Goal: Task Accomplishment & Management: Complete application form

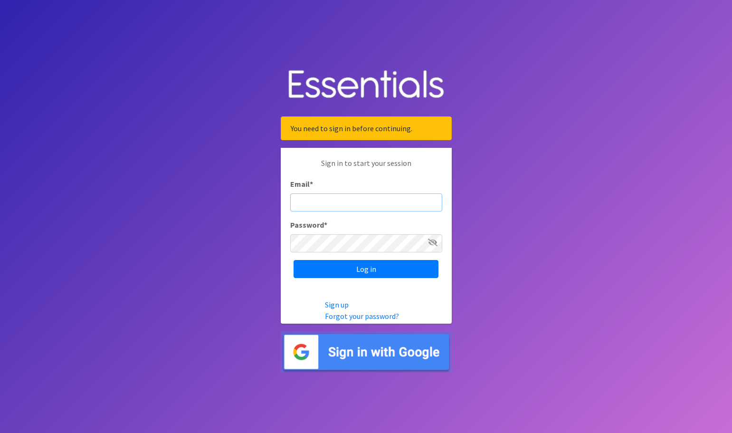
click at [316, 203] on input "Email *" at bounding box center [366, 202] width 152 height 18
click at [546, 182] on body "You need to sign in before continuing. Sign in to start your session Email * Pa…" at bounding box center [366, 216] width 732 height 433
click at [324, 201] on input "Email *" at bounding box center [366, 202] width 152 height 18
click at [343, 203] on input "Email *" at bounding box center [366, 202] width 152 height 18
type input "[PERSON_NAME][EMAIL_ADDRESS][PERSON_NAME][DOMAIN_NAME]"
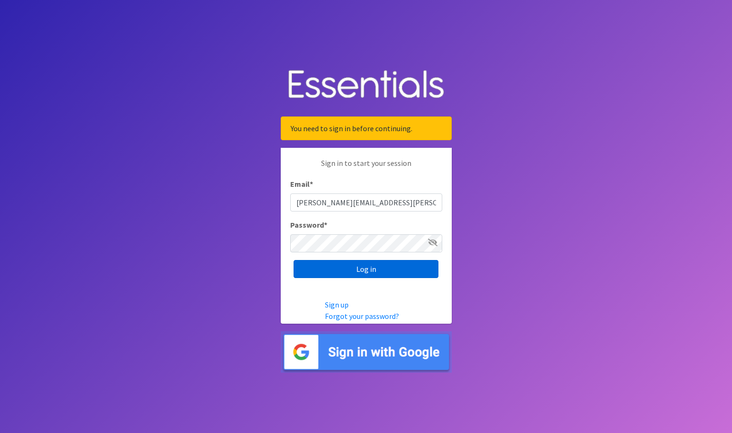
click at [358, 271] on input "Log in" at bounding box center [366, 269] width 145 height 18
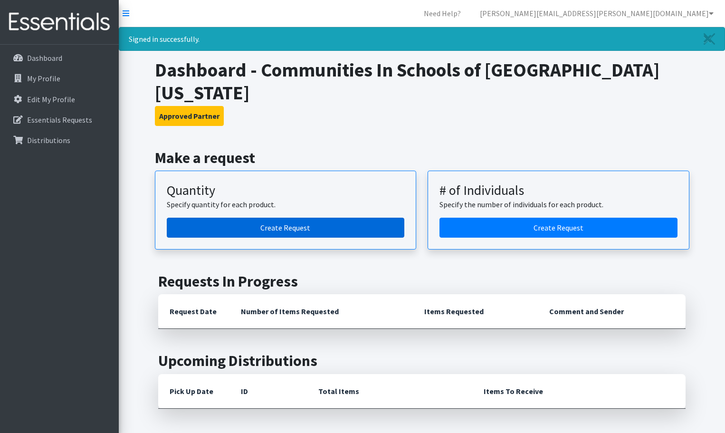
click at [293, 218] on link "Create Request" at bounding box center [286, 228] width 238 height 20
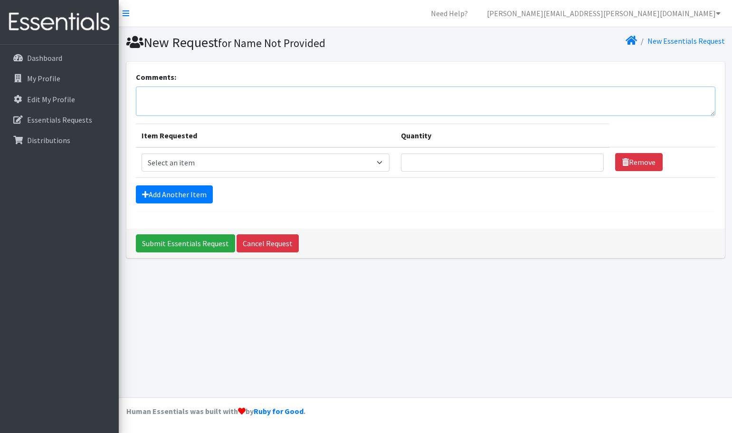
click at [177, 97] on textarea "Comments:" at bounding box center [426, 100] width 580 height 29
type textarea "K"
click at [281, 307] on div "New Request for Name Not Provided New Essentials Request Comments: Hi [PERSON_N…" at bounding box center [425, 212] width 613 height 370
click at [309, 97] on textarea "Hi [PERSON_NAME] - We would like to pick this order up on" at bounding box center [426, 100] width 580 height 29
click at [342, 194] on div "Add Another Item" at bounding box center [426, 194] width 580 height 18
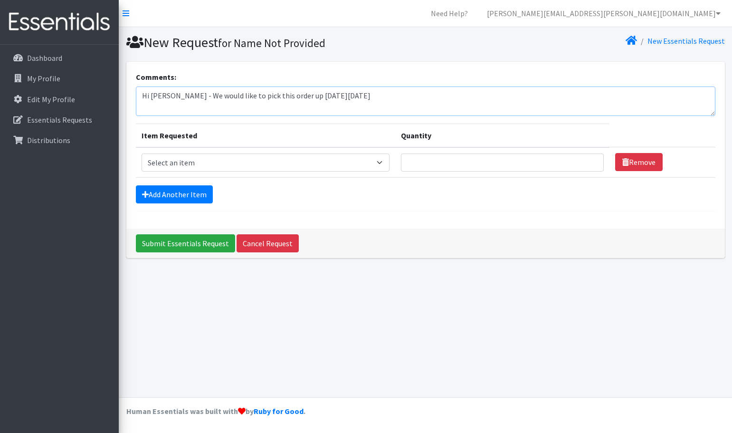
click at [372, 96] on textarea "Hi [PERSON_NAME] - We would like to pick this order up [DATE][DATE]" at bounding box center [426, 100] width 580 height 29
click at [183, 92] on textarea "Hi [PERSON_NAME] - We would like to pick this order up [DATE][DATE]." at bounding box center [426, 100] width 580 height 29
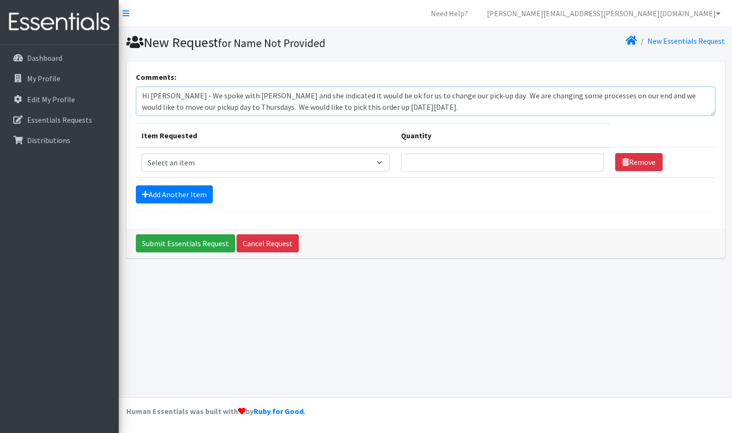
click at [413, 107] on textarea "Hi [PERSON_NAME] - We spoke with [PERSON_NAME] and she indicated it would be ok…" at bounding box center [426, 100] width 580 height 29
type textarea "Hi [PERSON_NAME] - We spoke with [PERSON_NAME] and she indicated it would be ok…"
click at [383, 163] on select "Select an item Baby Formula Kids (Newborn) Kids (Preemie) Kids (Size 1) Kids (S…" at bounding box center [266, 162] width 248 height 18
select select "451"
click at [142, 153] on select "Select an item Baby Formula Kids (Newborn) Kids (Preemie) Kids (Size 1) Kids (S…" at bounding box center [266, 162] width 248 height 18
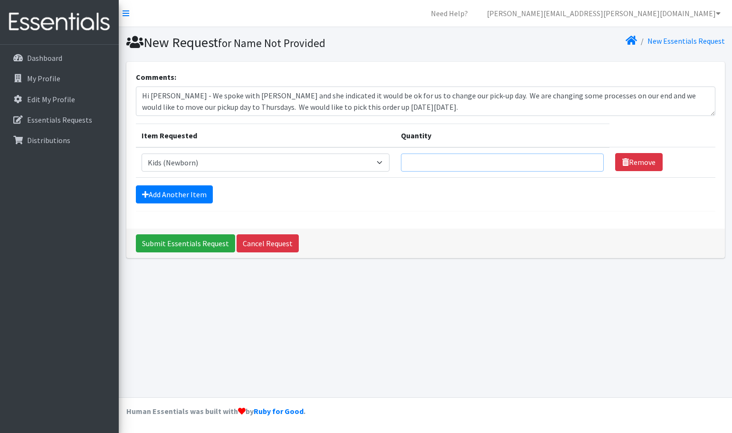
click at [432, 165] on input "Quantity" at bounding box center [502, 162] width 203 height 18
type input "175"
click at [194, 196] on link "Add Another Item" at bounding box center [174, 194] width 77 height 18
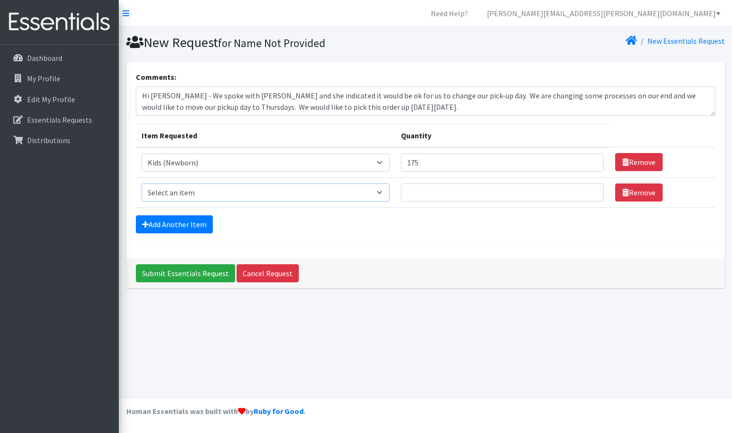
click at [221, 194] on select "Select an item Baby Formula Kids (Newborn) Kids (Preemie) Kids (Size 1) Kids (S…" at bounding box center [266, 192] width 248 height 18
select select "453"
click at [142, 183] on select "Select an item Baby Formula Kids (Newborn) Kids (Preemie) Kids (Size 1) Kids (S…" at bounding box center [266, 192] width 248 height 18
click at [447, 197] on input "Quantity" at bounding box center [502, 192] width 203 height 18
type input "225"
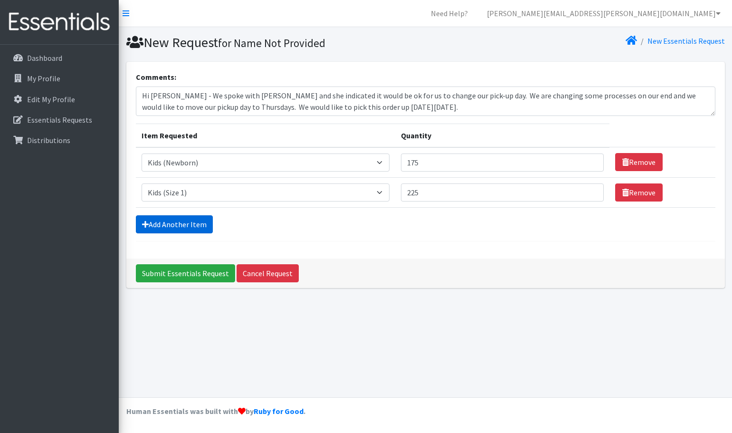
click at [164, 223] on link "Add Another Item" at bounding box center [174, 224] width 77 height 18
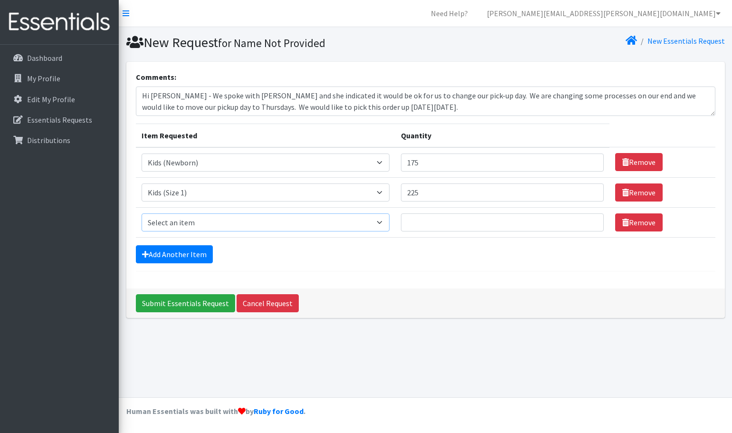
click at [174, 221] on select "Select an item Baby Formula Kids (Newborn) Kids (Preemie) Kids (Size 1) Kids (S…" at bounding box center [266, 222] width 248 height 18
select select "440"
click at [142, 213] on select "Select an item Baby Formula Kids (Newborn) Kids (Preemie) Kids (Size 1) Kids (S…" at bounding box center [266, 222] width 248 height 18
click at [453, 220] on input "Quantity" at bounding box center [502, 222] width 203 height 18
type input "335"
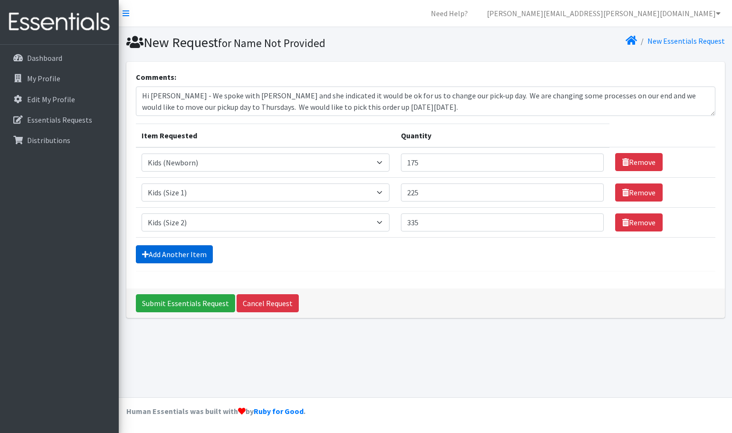
click at [180, 256] on link "Add Another Item" at bounding box center [174, 254] width 77 height 18
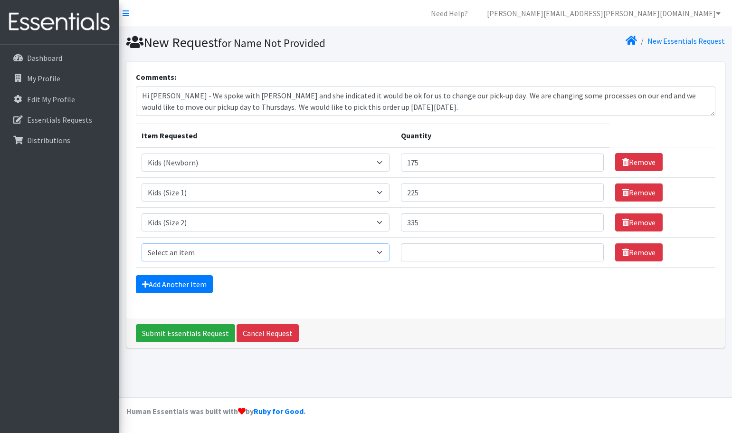
click at [181, 256] on select "Select an item Baby Formula Kids (Newborn) Kids (Preemie) Kids (Size 1) Kids (S…" at bounding box center [266, 252] width 248 height 18
select select "442"
click at [142, 243] on select "Select an item Baby Formula Kids (Newborn) Kids (Preemie) Kids (Size 1) Kids (S…" at bounding box center [266, 252] width 248 height 18
click at [434, 253] on input "Quantity" at bounding box center [502, 252] width 203 height 18
type input "500"
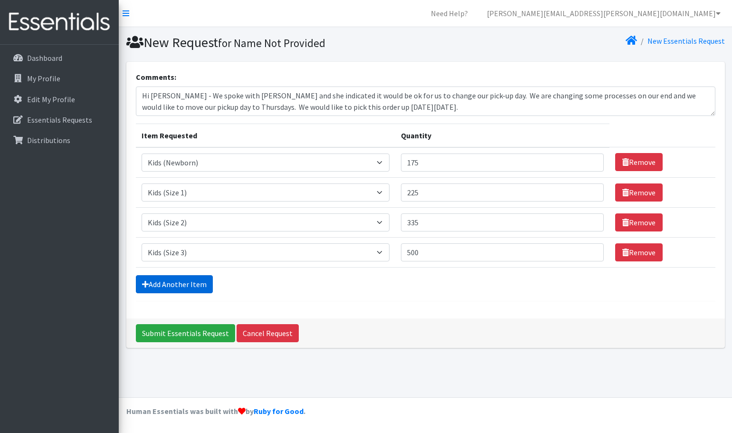
click at [168, 286] on link "Add Another Item" at bounding box center [174, 284] width 77 height 18
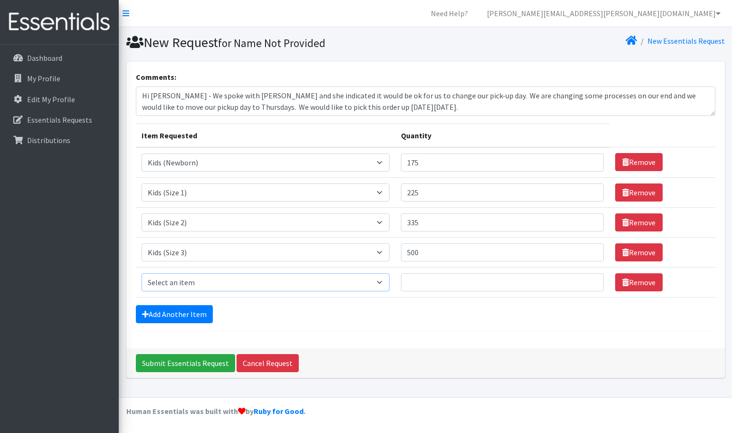
click at [194, 284] on select "Select an item Baby Formula Kids (Newborn) Kids (Preemie) Kids (Size 1) Kids (S…" at bounding box center [266, 282] width 248 height 18
select select "459"
click at [142, 273] on select "Select an item Baby Formula Kids (Newborn) Kids (Preemie) Kids (Size 1) Kids (S…" at bounding box center [266, 282] width 248 height 18
click at [435, 279] on input "Quantity" at bounding box center [502, 282] width 203 height 18
type input "775"
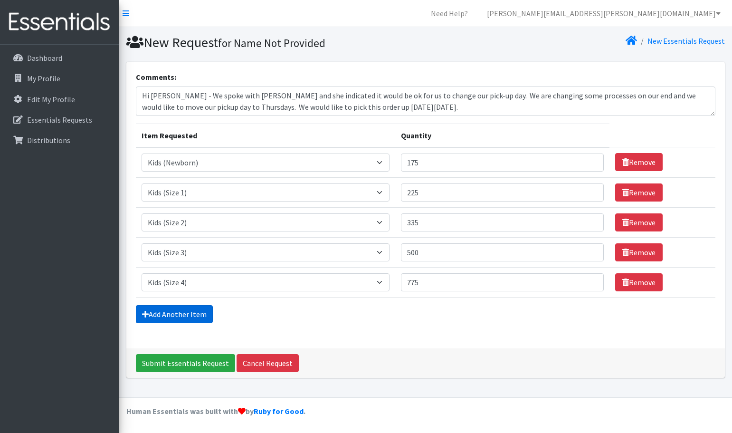
click at [188, 313] on link "Add Another Item" at bounding box center [174, 314] width 77 height 18
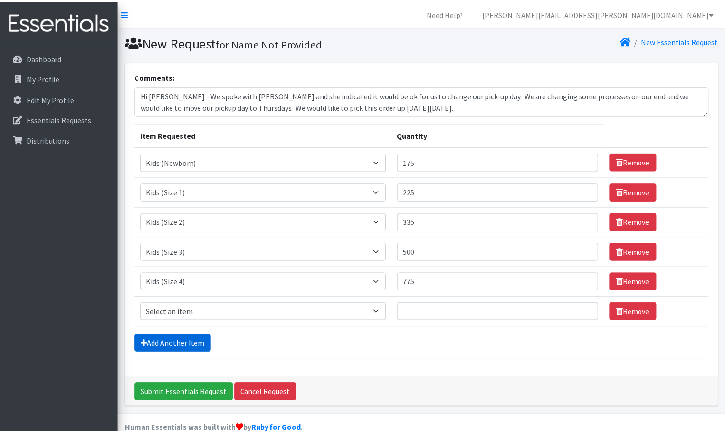
scroll to position [18, 0]
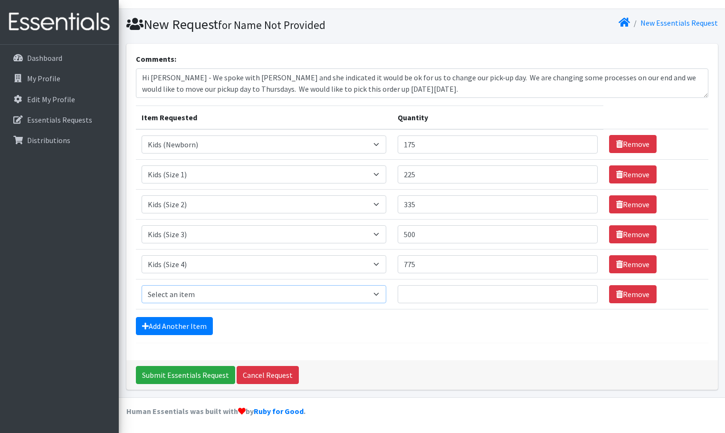
click at [187, 290] on select "Select an item Baby Formula Kids (Newborn) Kids (Preemie) Kids (Size 1) Kids (S…" at bounding box center [264, 294] width 245 height 18
select select "460"
click at [142, 285] on select "Select an item Baby Formula Kids (Newborn) Kids (Preemie) Kids (Size 1) Kids (S…" at bounding box center [264, 294] width 245 height 18
click at [425, 293] on input "Quantity" at bounding box center [498, 294] width 200 height 18
type input "650"
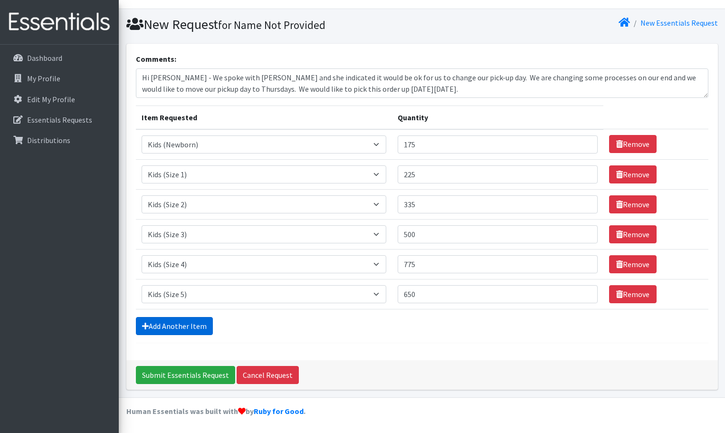
click at [180, 330] on link "Add Another Item" at bounding box center [174, 326] width 77 height 18
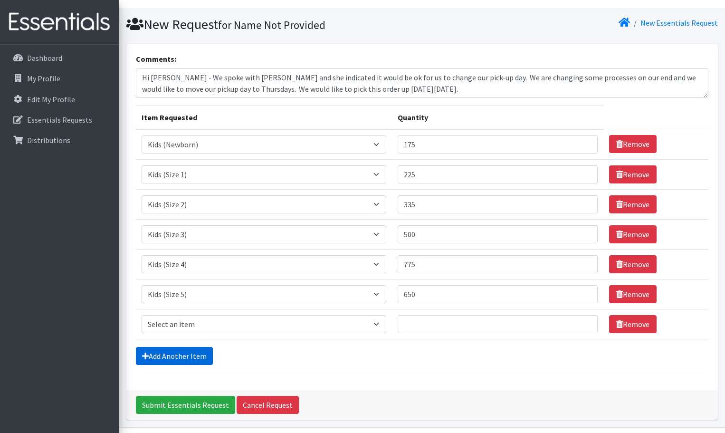
scroll to position [48, 0]
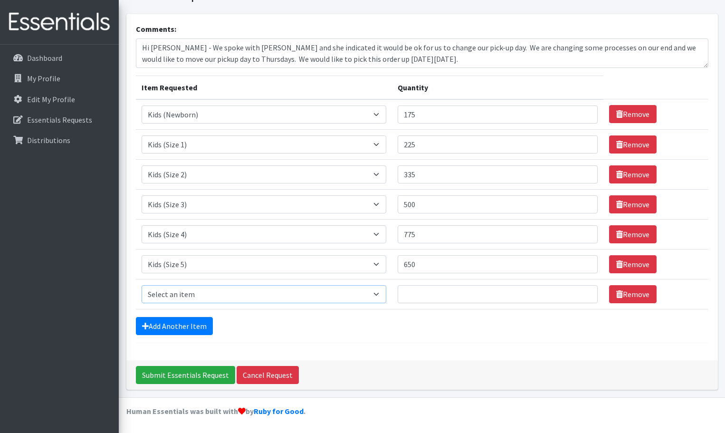
click at [219, 294] on select "Select an item Baby Formula Kids (Newborn) Kids (Preemie) Kids (Size 1) Kids (S…" at bounding box center [264, 294] width 245 height 18
select select "462"
click at [142, 285] on select "Select an item Baby Formula Kids (Newborn) Kids (Preemie) Kids (Size 1) Kids (S…" at bounding box center [264, 294] width 245 height 18
click at [434, 301] on input "Quantity" at bounding box center [498, 294] width 200 height 18
type input "300"
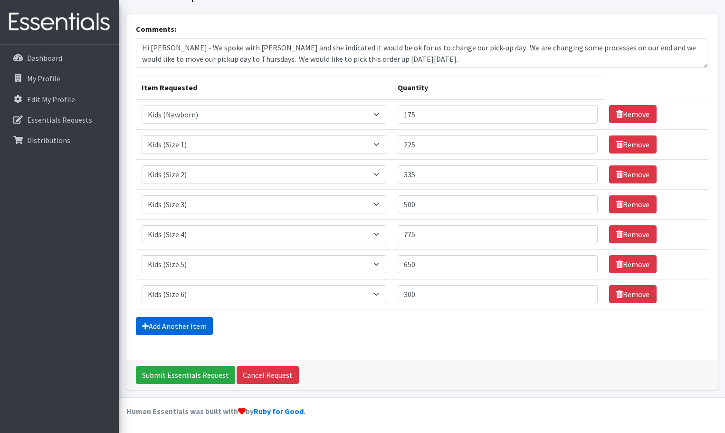
click at [172, 330] on link "Add Another Item" at bounding box center [174, 326] width 77 height 18
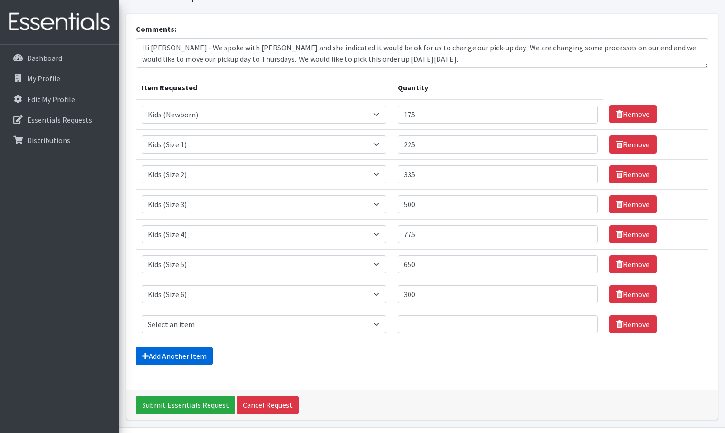
scroll to position [78, 0]
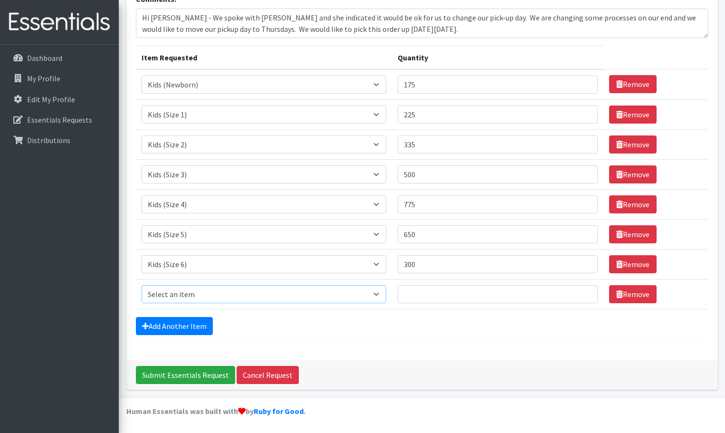
click at [230, 296] on select "Select an item Baby Formula Kids (Newborn) Kids (Preemie) Kids (Size 1) Kids (S…" at bounding box center [264, 294] width 245 height 18
select select "1683"
click at [142, 285] on select "Select an item Baby Formula Kids (Newborn) Kids (Preemie) Kids (Size 1) Kids (S…" at bounding box center [264, 294] width 245 height 18
click at [427, 299] on input "Quantity" at bounding box center [498, 294] width 200 height 18
type input "100"
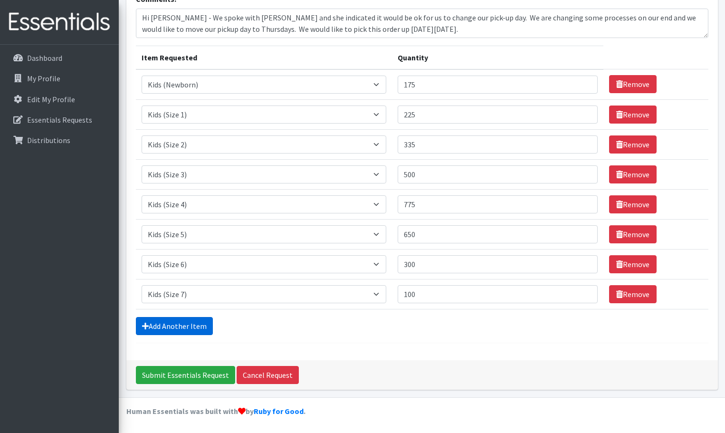
click at [175, 328] on link "Add Another Item" at bounding box center [174, 326] width 77 height 18
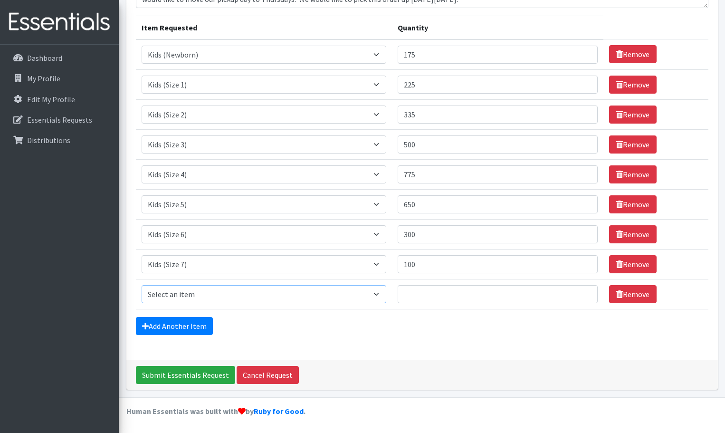
click at [222, 296] on select "Select an item Baby Formula Kids (Newborn) Kids (Preemie) Kids (Size 1) Kids (S…" at bounding box center [264, 294] width 245 height 18
select select "444"
click at [142, 285] on select "Select an item Baby Formula Kids (Newborn) Kids (Preemie) Kids (Size 1) Kids (S…" at bounding box center [264, 294] width 245 height 18
click at [425, 299] on input "Quantity" at bounding box center [498, 294] width 200 height 18
type input "30"
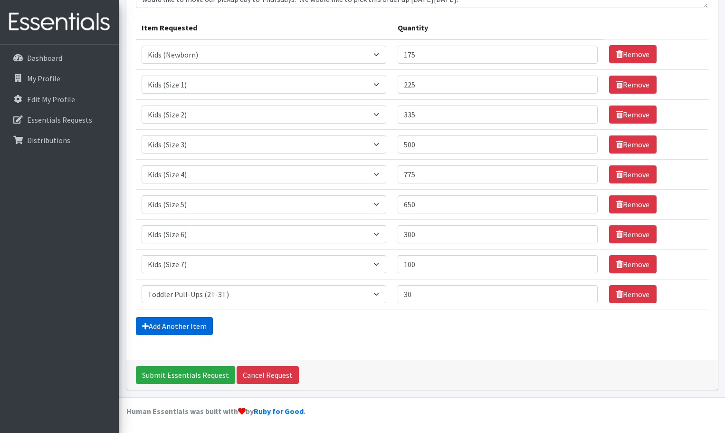
click at [185, 330] on link "Add Another Item" at bounding box center [174, 326] width 77 height 18
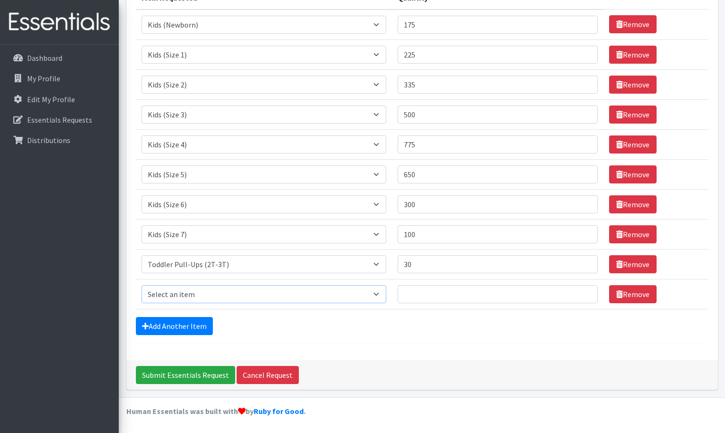
click at [215, 290] on select "Select an item Baby Formula Kids (Newborn) Kids (Preemie) Kids (Size 1) Kids (S…" at bounding box center [264, 294] width 245 height 18
select select "445"
click at [142, 285] on select "Select an item Baby Formula Kids (Newborn) Kids (Preemie) Kids (Size 1) Kids (S…" at bounding box center [264, 294] width 245 height 18
click at [445, 295] on input "Quantity" at bounding box center [498, 294] width 200 height 18
type input "20"
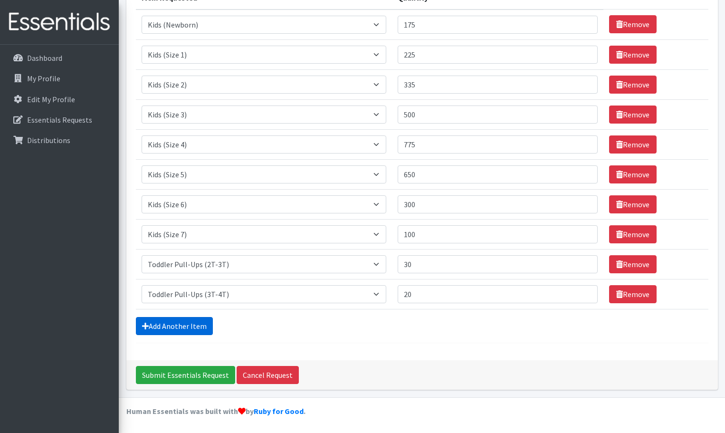
click at [180, 328] on link "Add Another Item" at bounding box center [174, 326] width 77 height 18
click at [195, 292] on select "Select an item Baby Formula Kids (Newborn) Kids (Preemie) Kids (Size 1) Kids (S…" at bounding box center [264, 294] width 245 height 18
select select "446"
click at [142, 285] on select "Select an item Baby Formula Kids (Newborn) Kids (Preemie) Kids (Size 1) Kids (S…" at bounding box center [264, 294] width 245 height 18
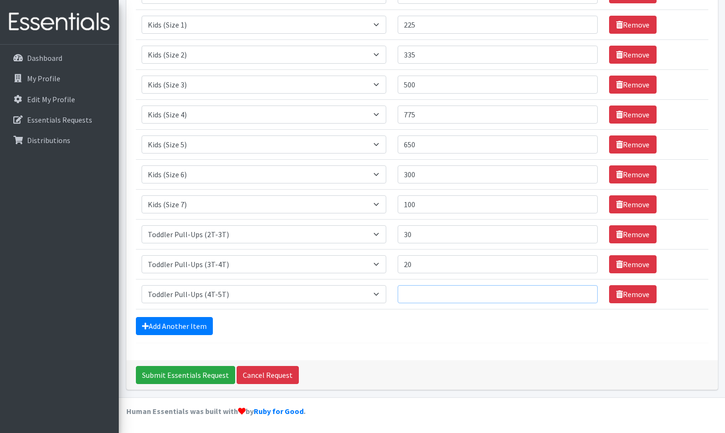
click at [443, 293] on input "Quantity" at bounding box center [498, 294] width 200 height 18
type input "50"
click at [397, 319] on div "Add Another Item" at bounding box center [422, 326] width 572 height 18
click at [192, 324] on link "Add Another Item" at bounding box center [174, 326] width 77 height 18
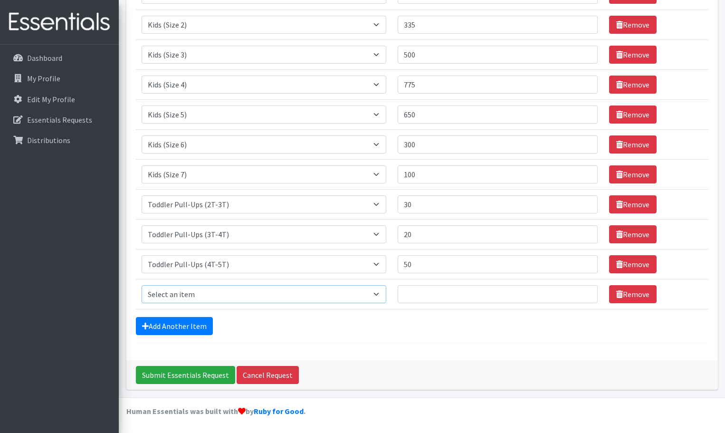
click at [215, 292] on select "Select an item Baby Formula Kids (Newborn) Kids (Preemie) Kids (Size 1) Kids (S…" at bounding box center [264, 294] width 245 height 18
click at [199, 292] on select "Select an item Baby Formula Kids (Newborn) Kids (Preemie) Kids (Size 1) Kids (S…" at bounding box center [264, 294] width 245 height 18
select select "436"
click at [142, 285] on select "Select an item Baby Formula Kids (Newborn) Kids (Preemie) Kids (Size 1) Kids (S…" at bounding box center [264, 294] width 245 height 18
click at [417, 292] on input "Quantity" at bounding box center [498, 294] width 200 height 18
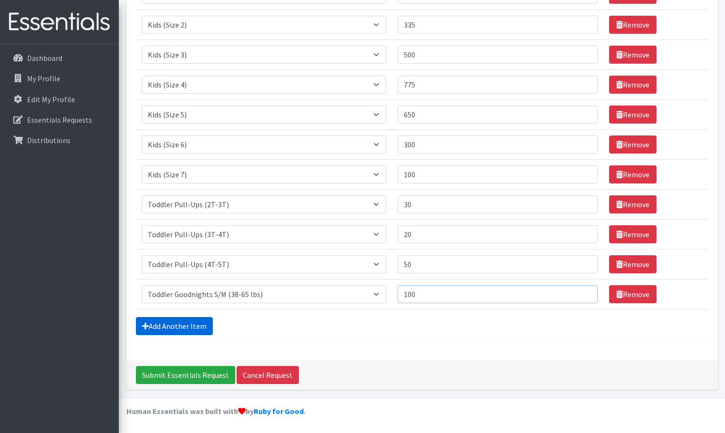
type input "100"
click at [169, 323] on link "Add Another Item" at bounding box center [174, 326] width 77 height 18
click at [173, 294] on select "Select an item Baby Formula Kids (Newborn) Kids (Preemie) Kids (Size 1) Kids (S…" at bounding box center [264, 294] width 245 height 18
select select "456"
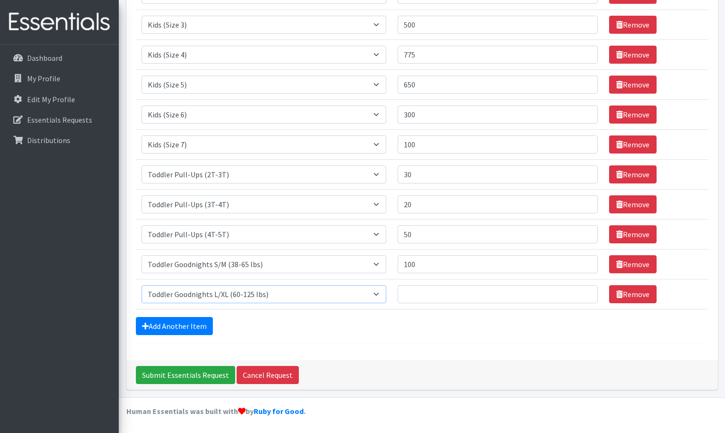
click at [142, 285] on select "Select an item Baby Formula Kids (Newborn) Kids (Preemie) Kids (Size 1) Kids (S…" at bounding box center [264, 294] width 245 height 18
click at [436, 292] on input "Quantity" at bounding box center [498, 294] width 200 height 18
type input "90"
drag, startPoint x: 382, startPoint y: 349, endPoint x: 372, endPoint y: 340, distance: 13.1
click at [380, 346] on div "Comments: Hi [PERSON_NAME] - We spoke with [PERSON_NAME] and she indicated it w…" at bounding box center [422, 97] width 592 height 526
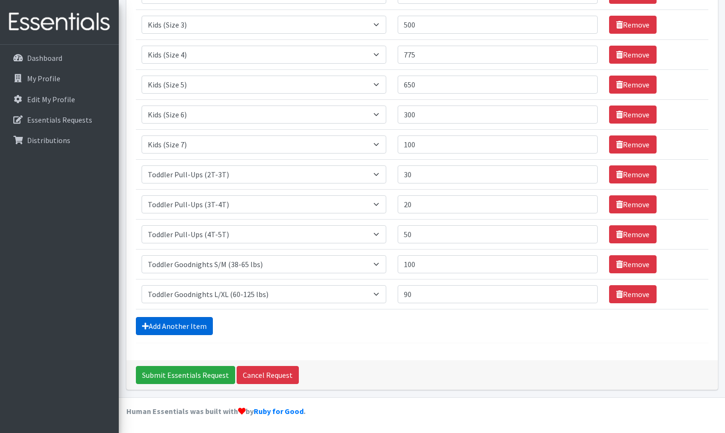
click at [174, 326] on link "Add Another Item" at bounding box center [174, 326] width 77 height 18
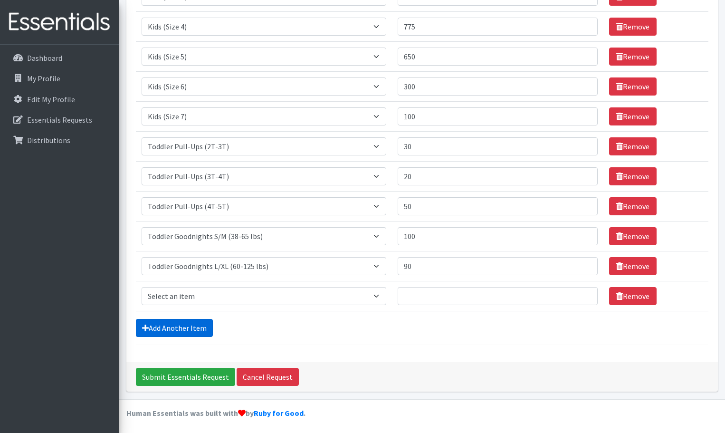
scroll to position [258, 0]
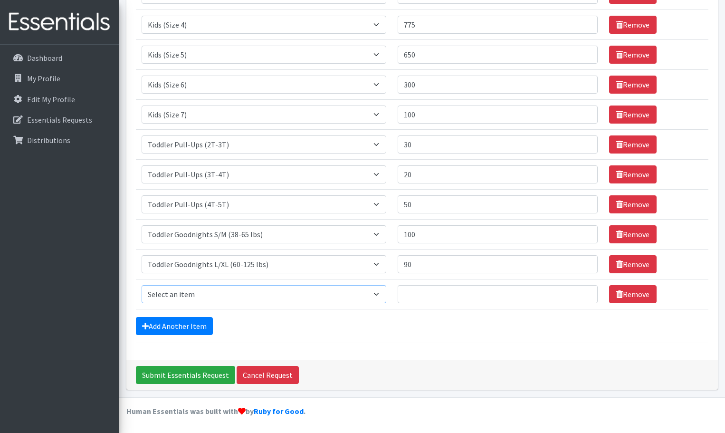
click at [192, 291] on select "Select an item Baby Formula Kids (Newborn) Kids (Preemie) Kids (Size 1) Kids (S…" at bounding box center [264, 294] width 245 height 18
select select "434"
click at [142, 285] on select "Select an item Baby Formula Kids (Newborn) Kids (Preemie) Kids (Size 1) Kids (S…" at bounding box center [264, 294] width 245 height 18
click at [424, 293] on input "Quantity" at bounding box center [498, 294] width 200 height 18
type input "100"
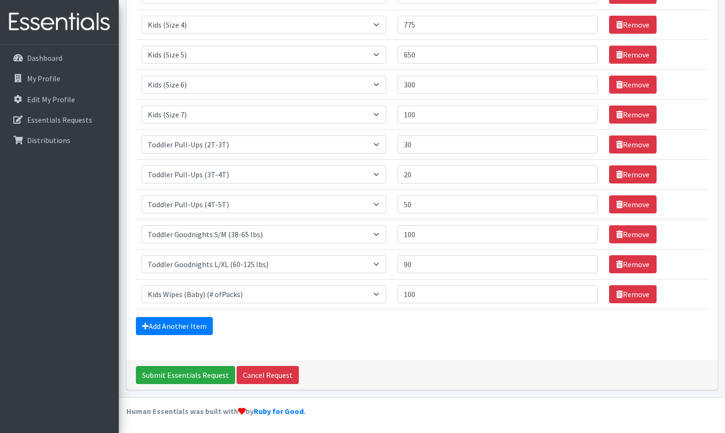
click at [356, 326] on div "Add Another Item" at bounding box center [422, 326] width 572 height 18
click at [189, 325] on link "Add Another Item" at bounding box center [174, 326] width 77 height 18
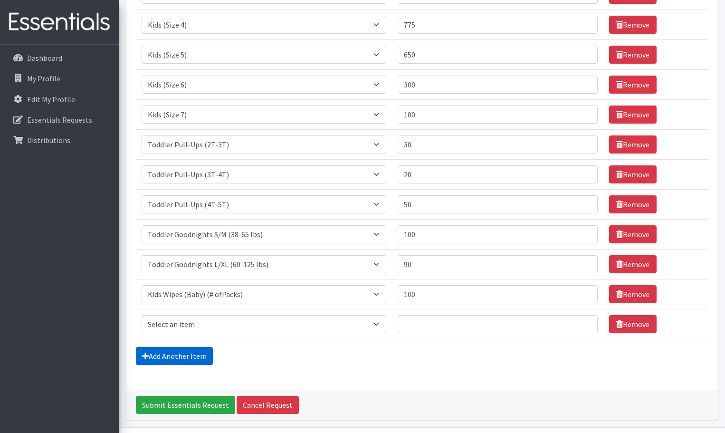
scroll to position [287, 0]
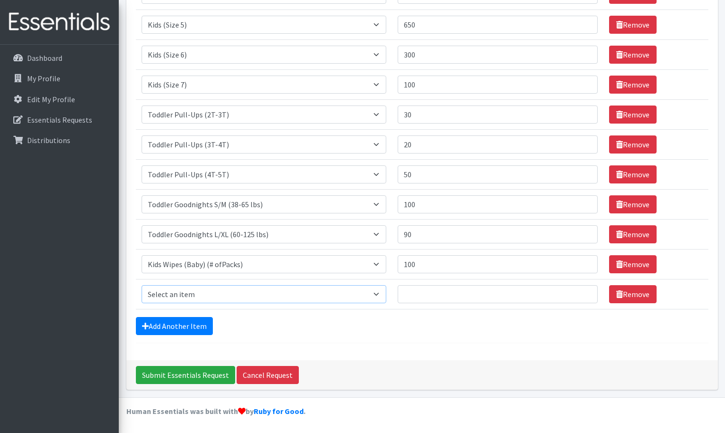
click at [204, 296] on select "Select an item Baby Formula Kids (Newborn) Kids (Preemie) Kids (Size 1) Kids (S…" at bounding box center [264, 294] width 245 height 18
select select "1534"
click at [142, 285] on select "Select an item Baby Formula Kids (Newborn) Kids (Preemie) Kids (Size 1) Kids (S…" at bounding box center [264, 294] width 245 height 18
click at [421, 292] on input "Quantity" at bounding box center [498, 294] width 200 height 18
type input "990"
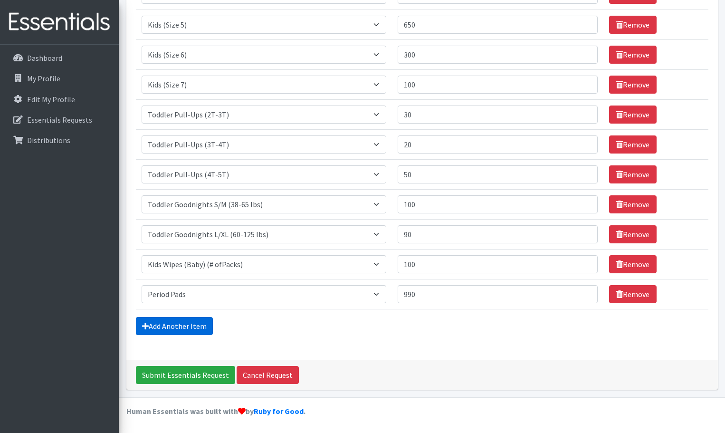
click at [186, 326] on link "Add Another Item" at bounding box center [174, 326] width 77 height 18
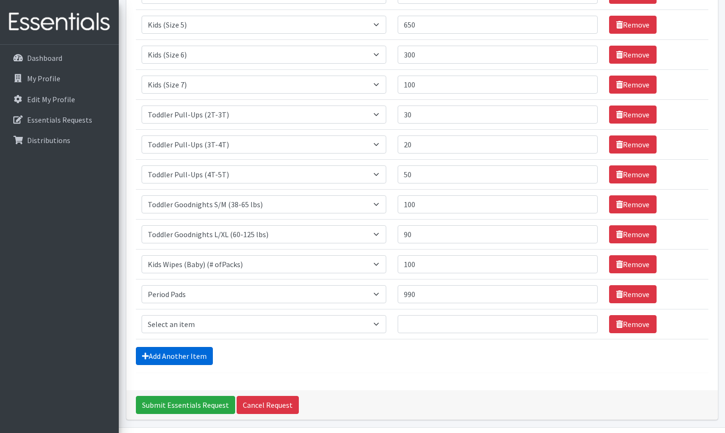
scroll to position [317, 0]
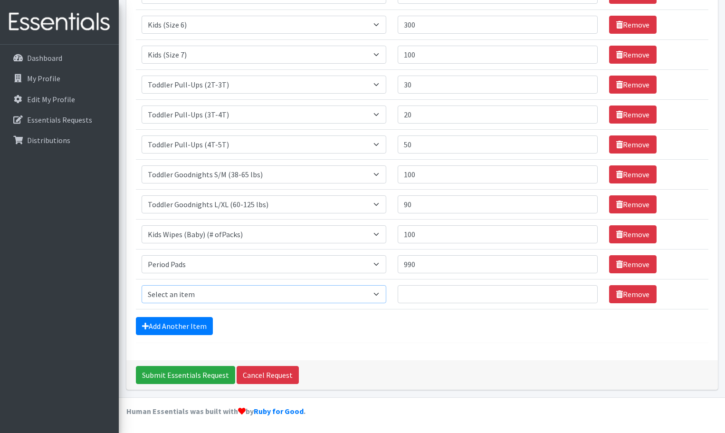
click at [202, 293] on select "Select an item Baby Formula Kids (Newborn) Kids (Preemie) Kids (Size 1) Kids (S…" at bounding box center [264, 294] width 245 height 18
select select "1536"
click at [142, 285] on select "Select an item Baby Formula Kids (Newborn) Kids (Preemie) Kids (Size 1) Kids (S…" at bounding box center [264, 294] width 245 height 18
click at [450, 294] on input "Quantity" at bounding box center [498, 294] width 200 height 18
type input "250"
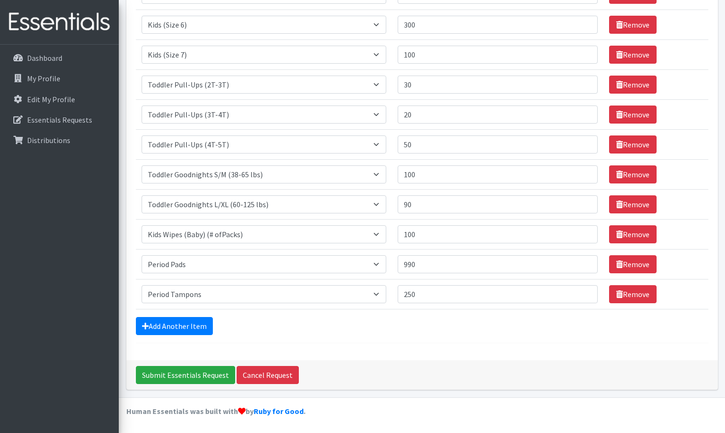
click at [427, 336] on form "Comments: Hi [PERSON_NAME] - We spoke with [PERSON_NAME] and she indicated it w…" at bounding box center [422, 48] width 572 height 589
click at [180, 378] on input "Submit Essentials Request" at bounding box center [185, 375] width 99 height 18
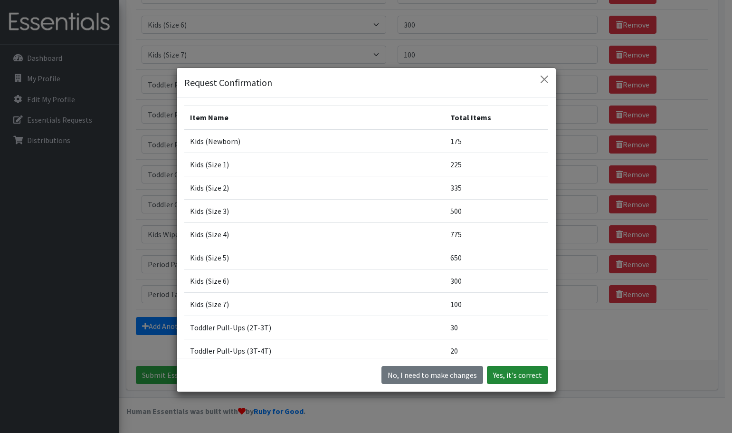
click at [520, 376] on button "Yes, it's correct" at bounding box center [517, 375] width 61 height 18
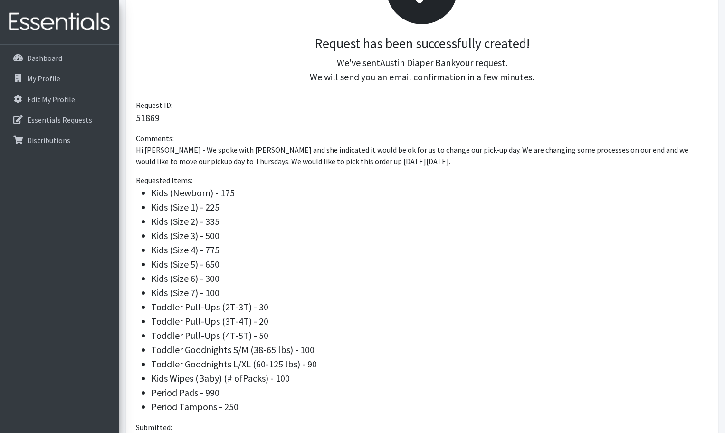
scroll to position [290, 0]
